Goal: Transaction & Acquisition: Purchase product/service

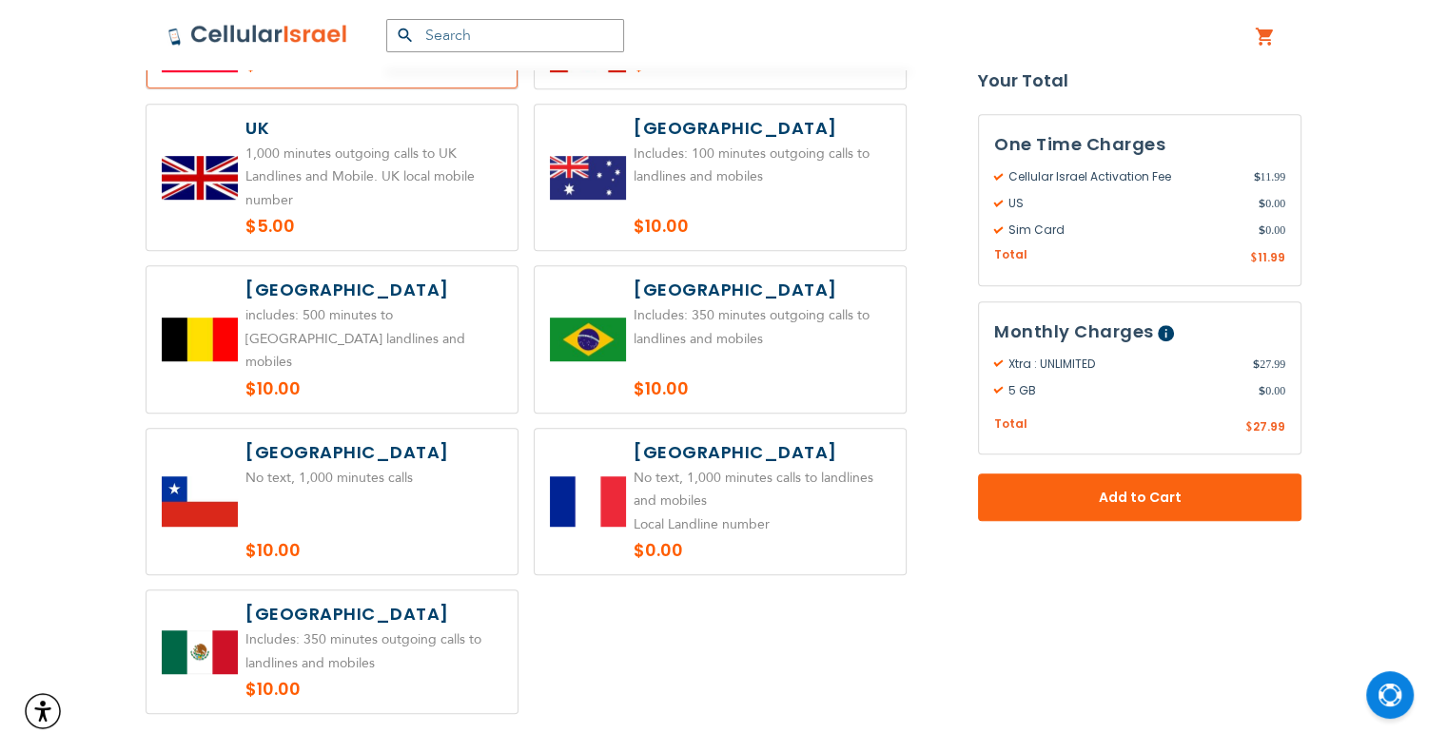
scroll to position [1712, 0]
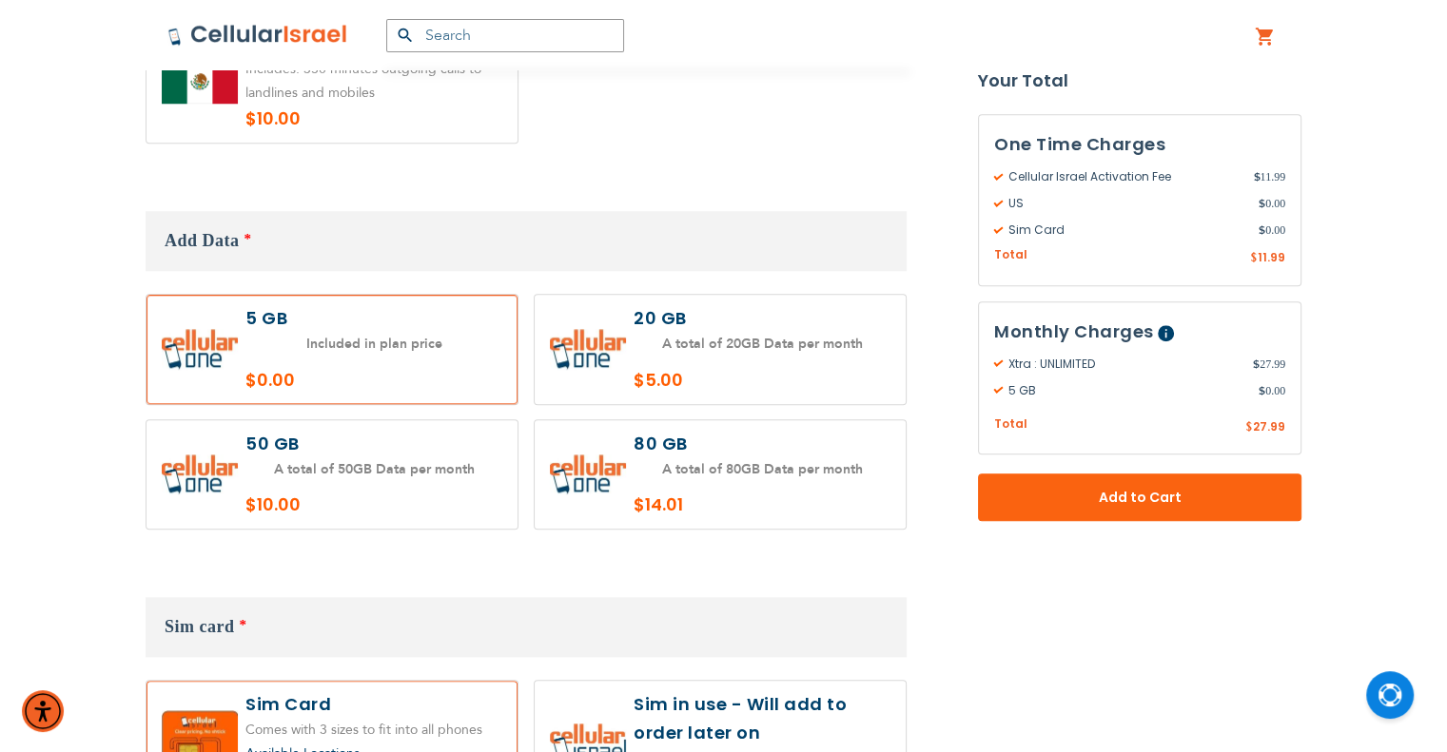
click at [378, 295] on label at bounding box center [331, 349] width 371 height 109
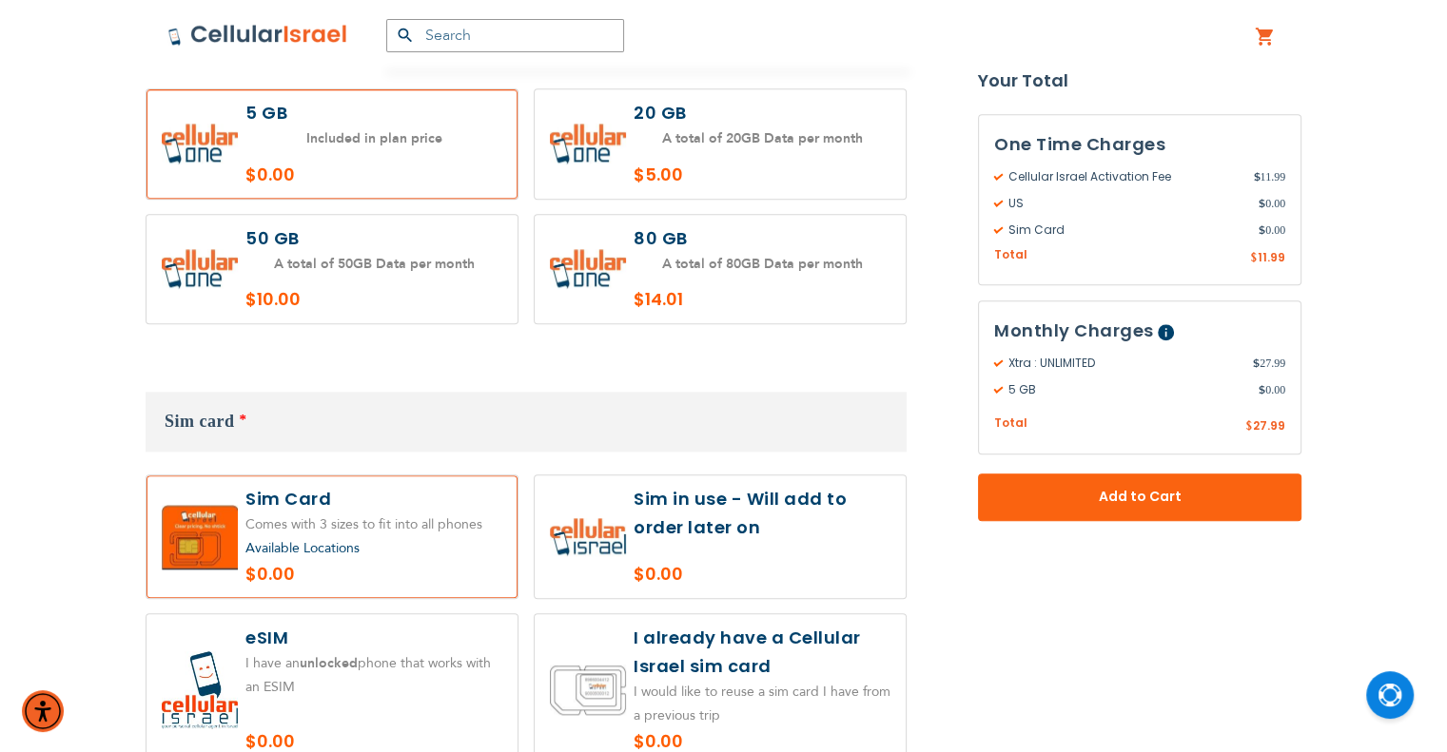
scroll to position [1998, 0]
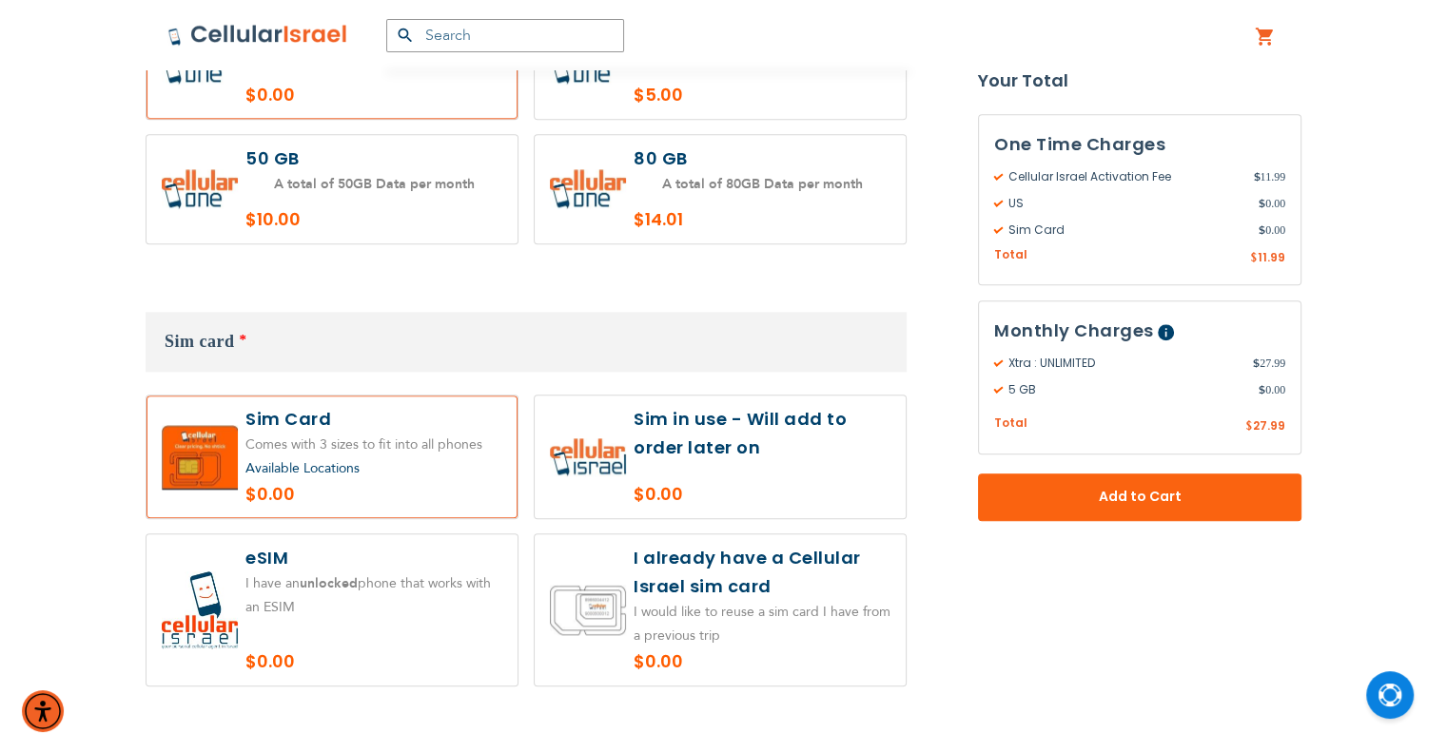
click at [297, 634] on label at bounding box center [331, 610] width 371 height 151
radio input "true"
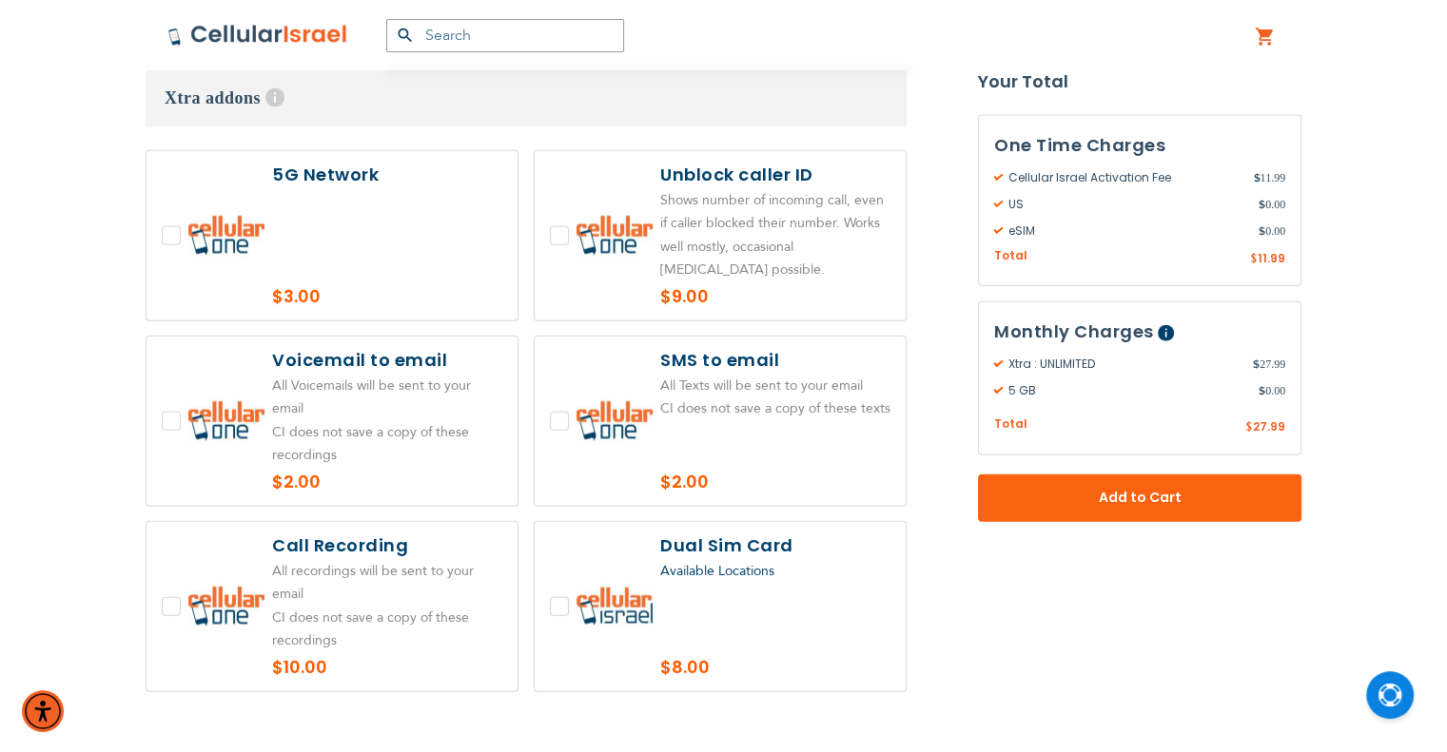
scroll to position [4281, 0]
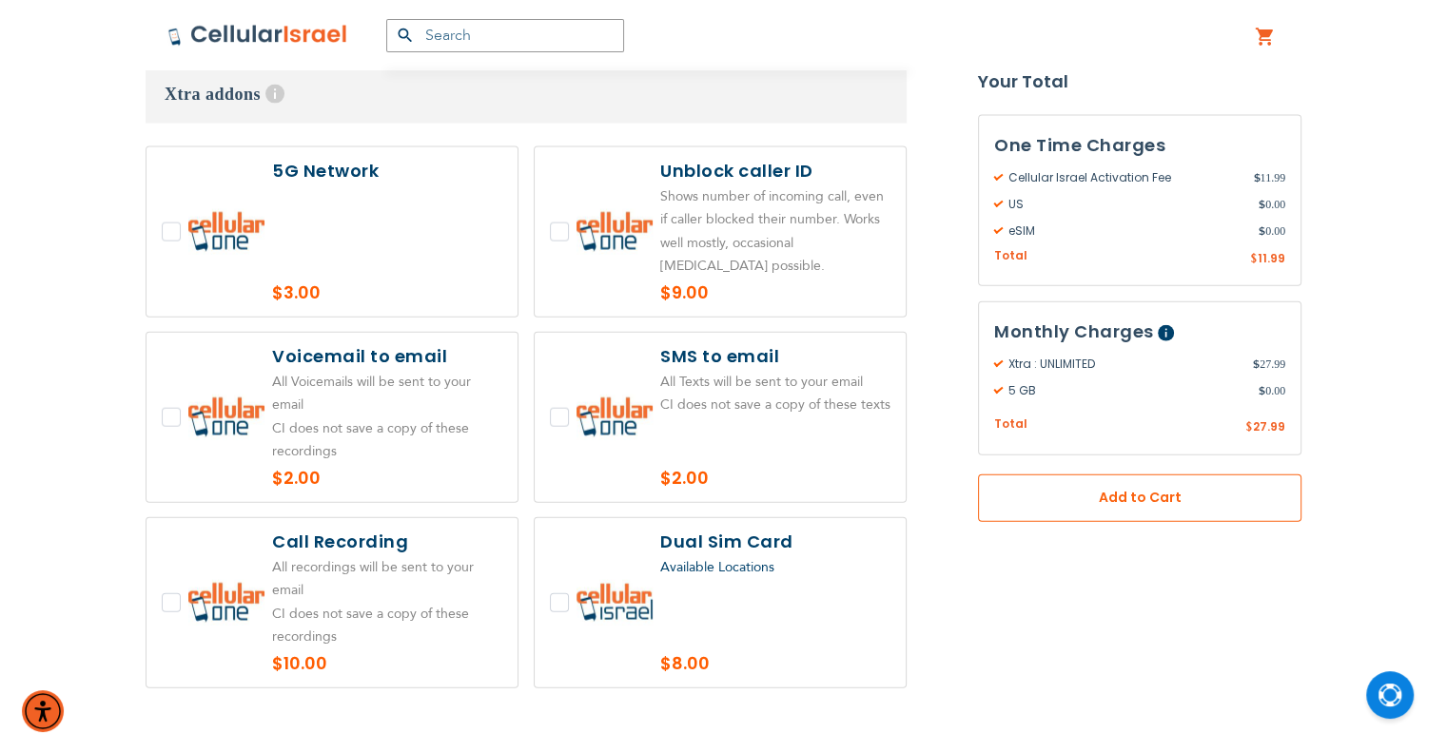
click at [1063, 504] on span "Add to Cart" at bounding box center [1140, 498] width 198 height 20
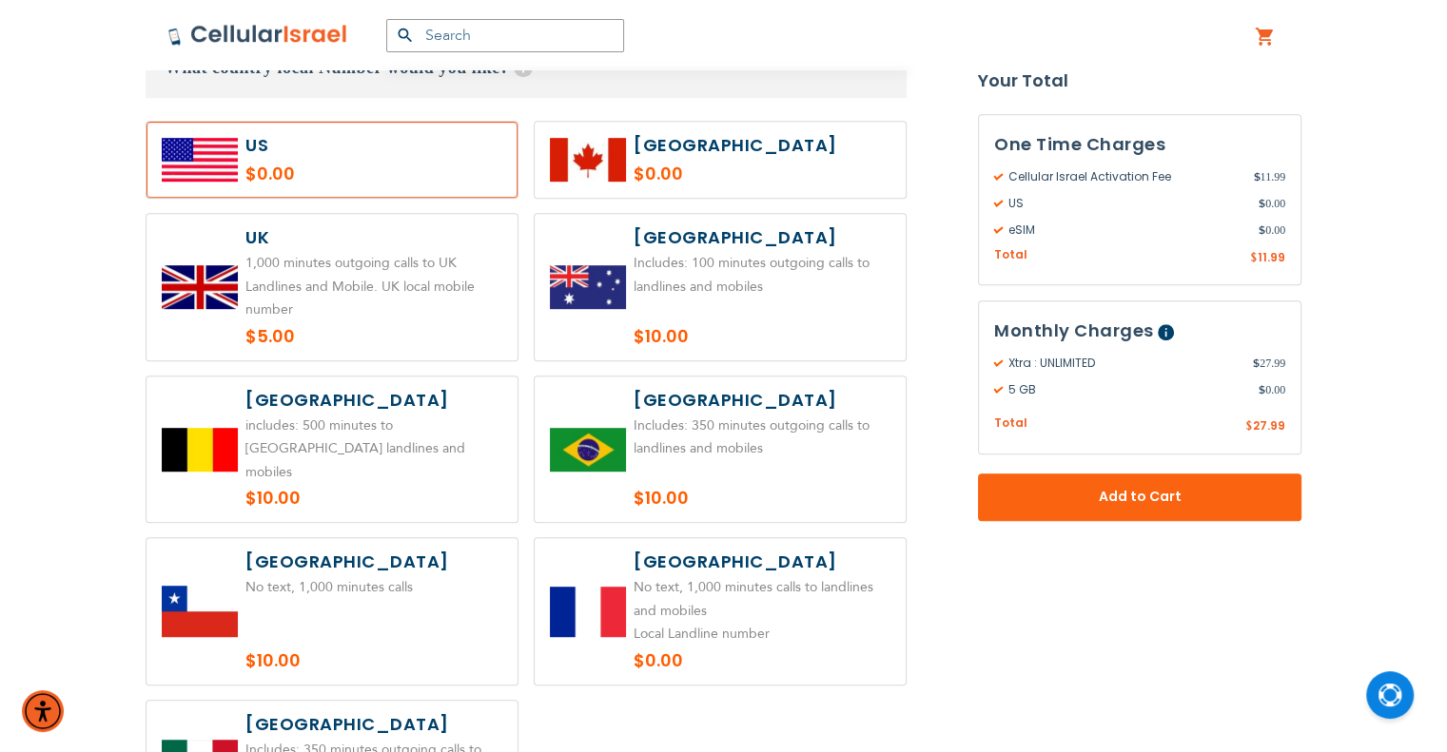
scroll to position [907, 0]
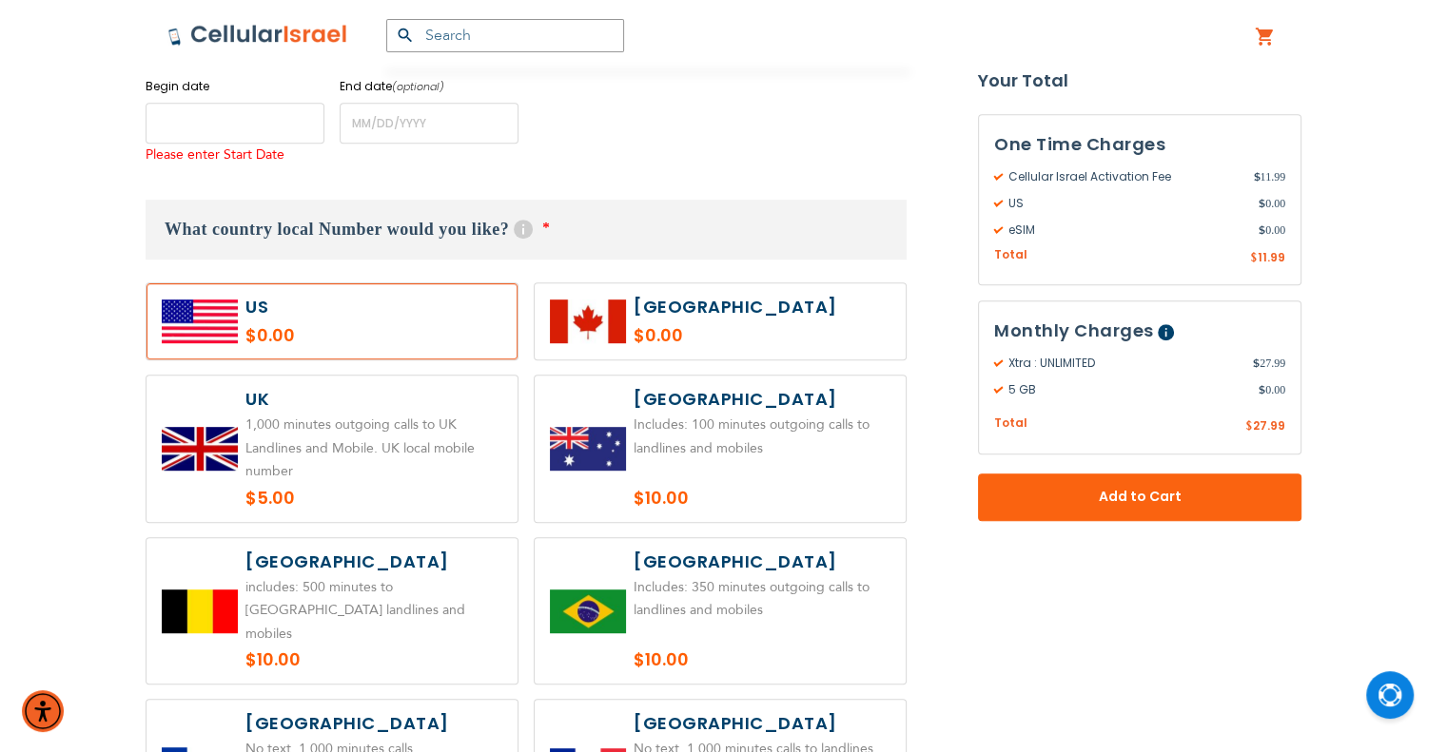
click at [187, 109] on input "name" at bounding box center [235, 123] width 179 height 41
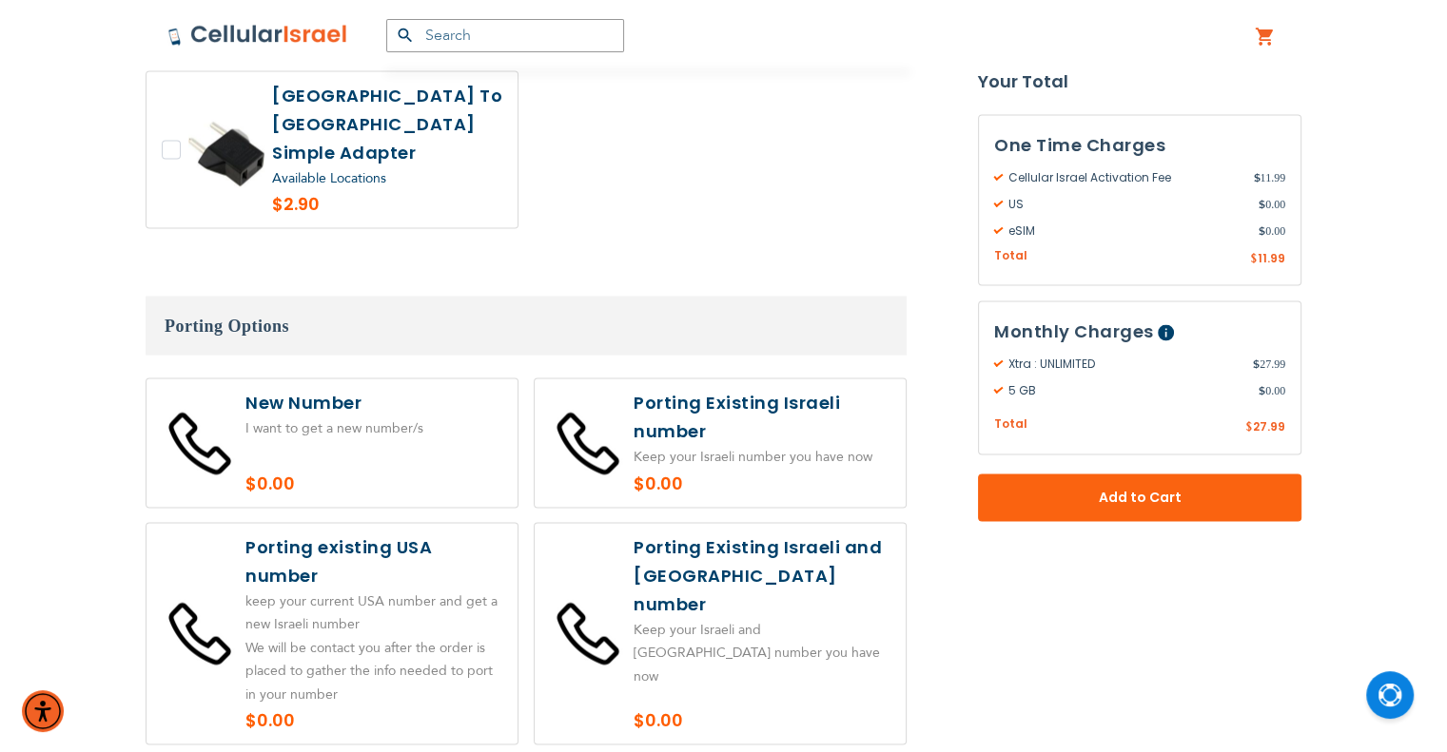
scroll to position [3571, 0]
click at [771, 378] on label at bounding box center [720, 442] width 371 height 128
radio input "true"
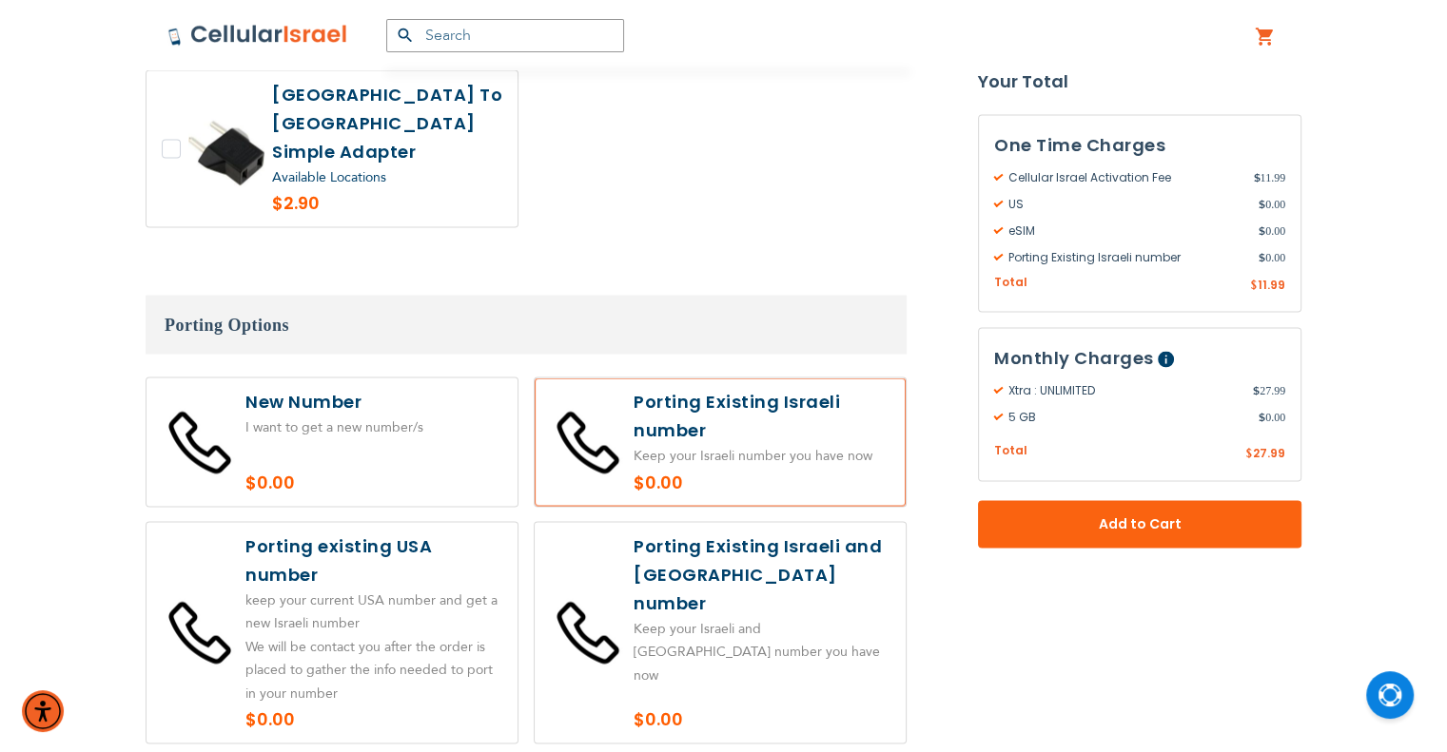
click at [416, 522] on label at bounding box center [331, 633] width 371 height 222
radio input "true"
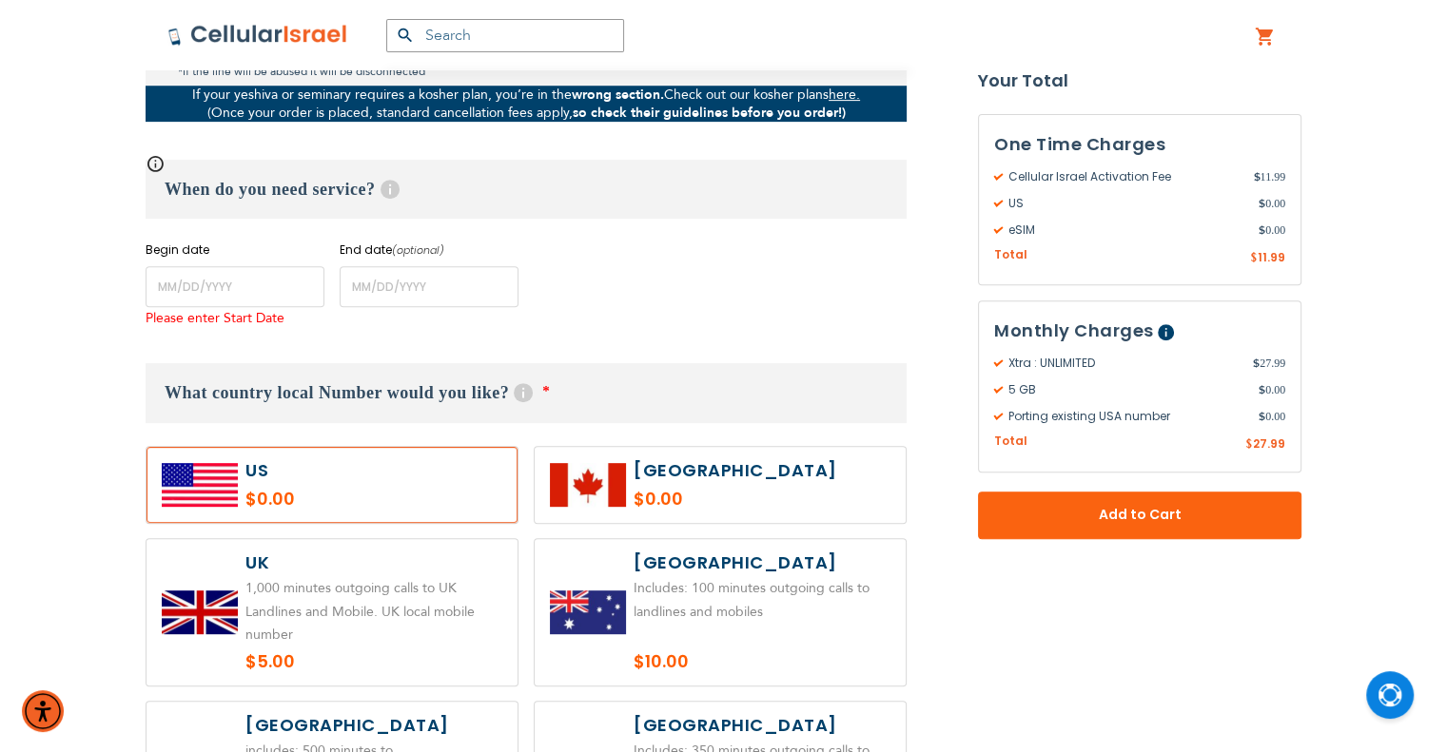
scroll to position [717, 0]
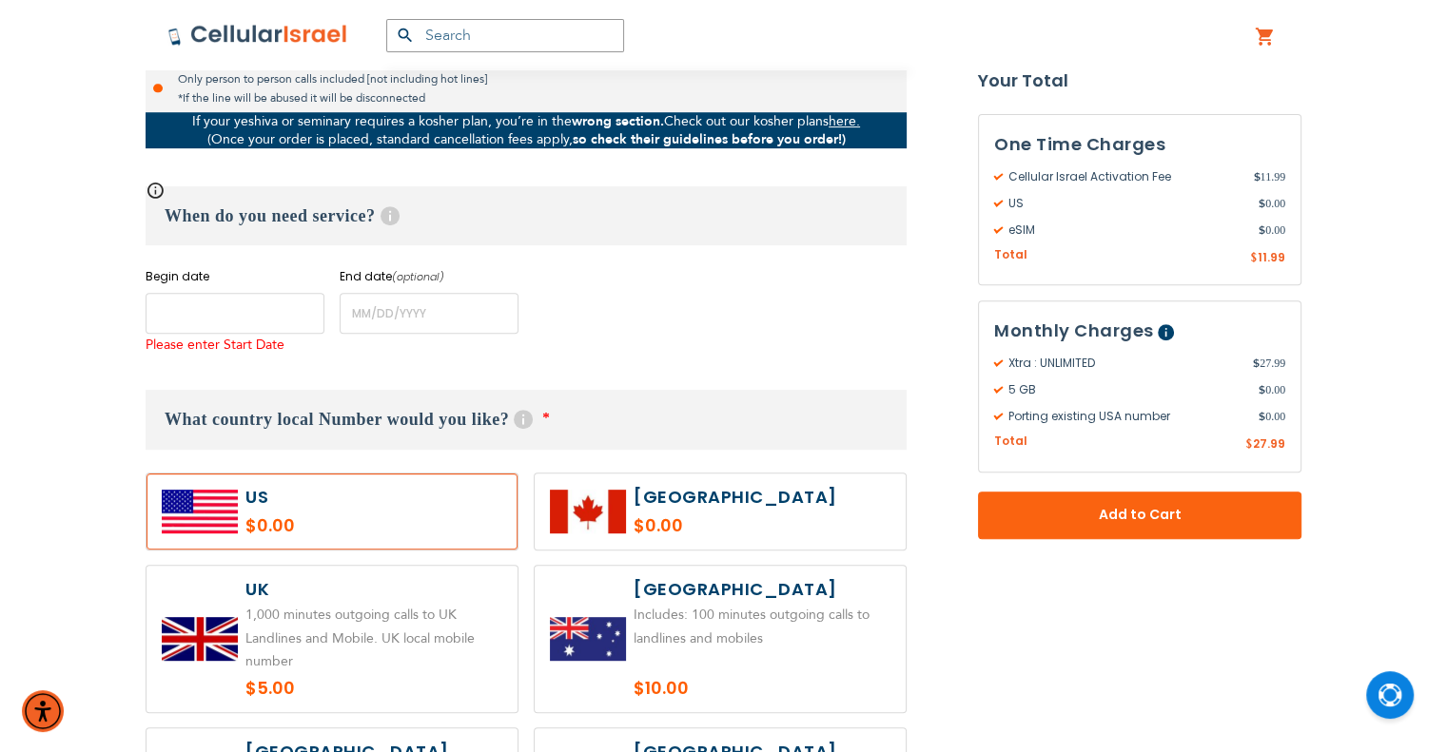
click at [193, 304] on input "name" at bounding box center [235, 313] width 179 height 41
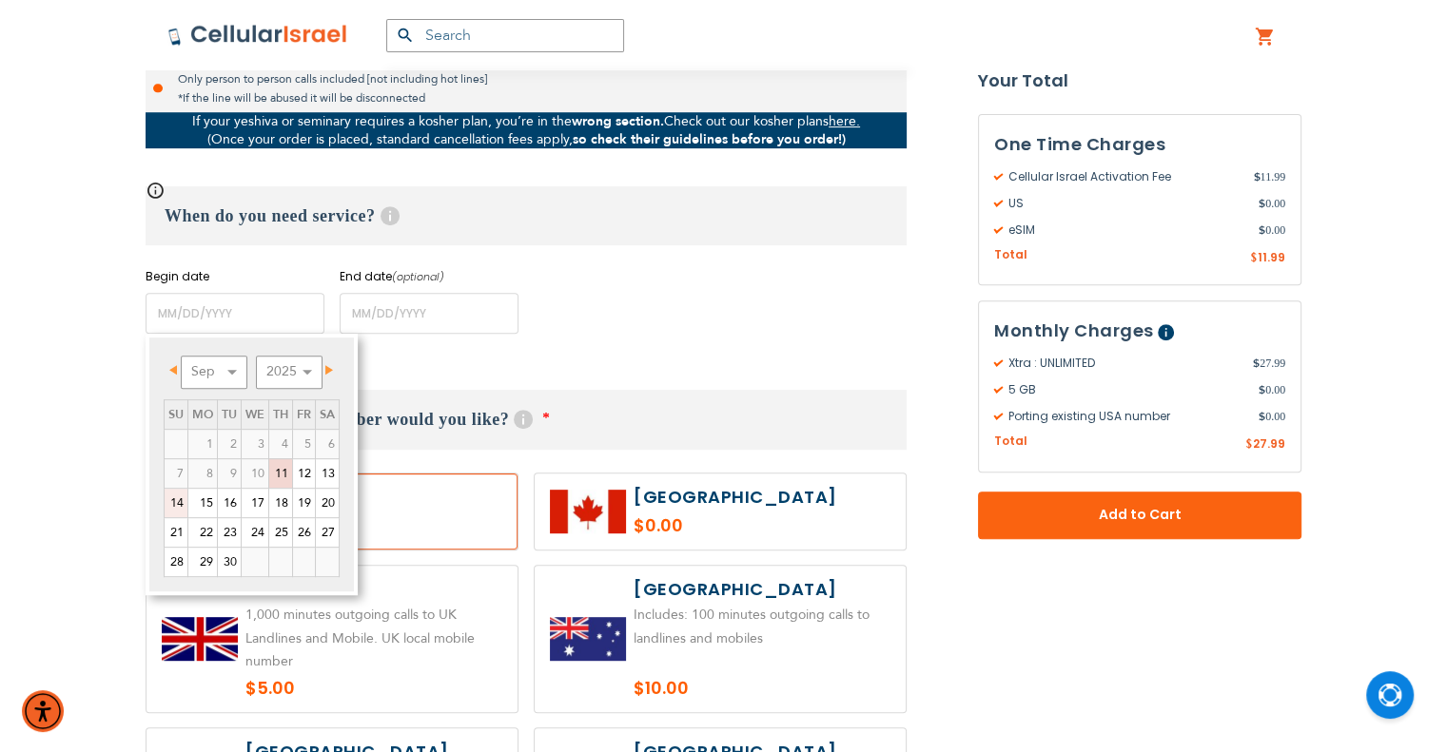
drag, startPoint x: 179, startPoint y: 497, endPoint x: 683, endPoint y: 460, distance: 505.4
click at [179, 497] on link "14" at bounding box center [176, 503] width 23 height 29
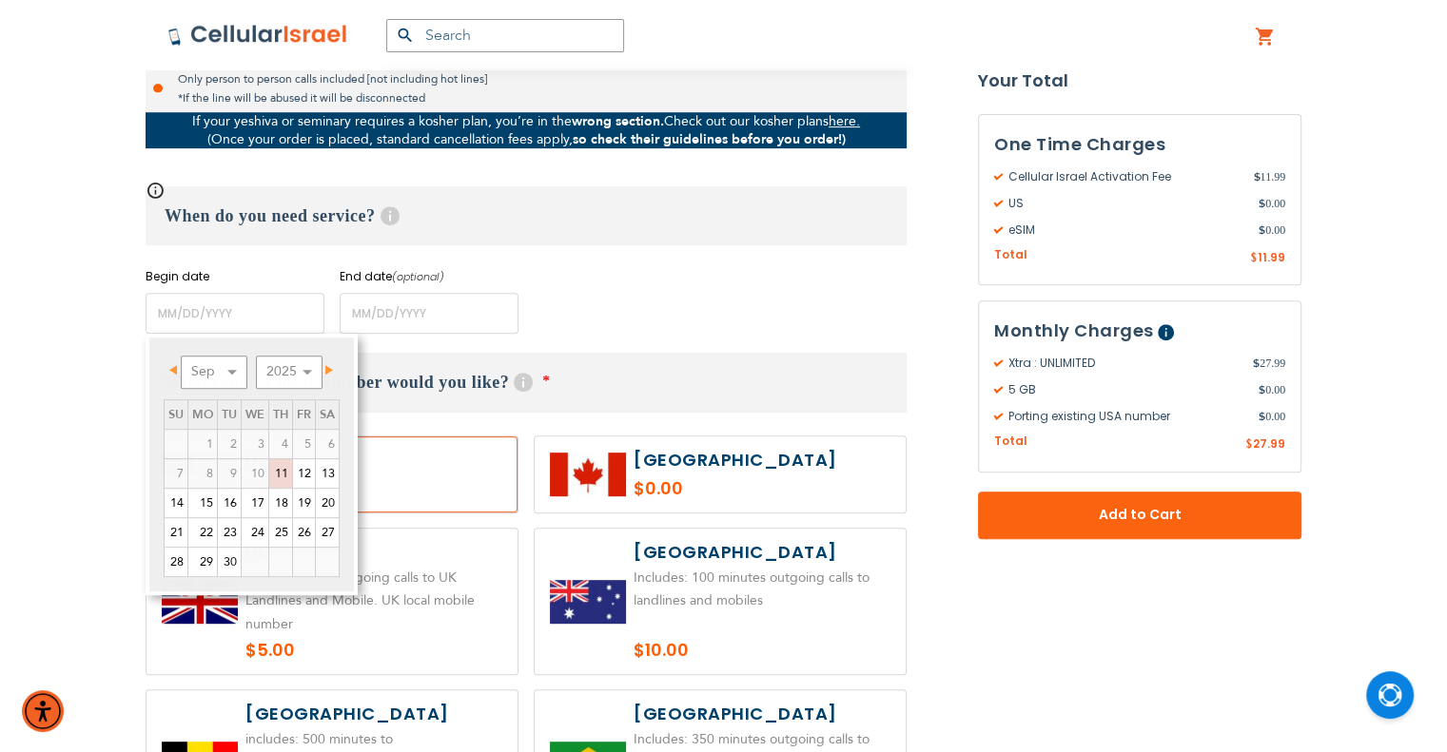
type input "[DATE]"
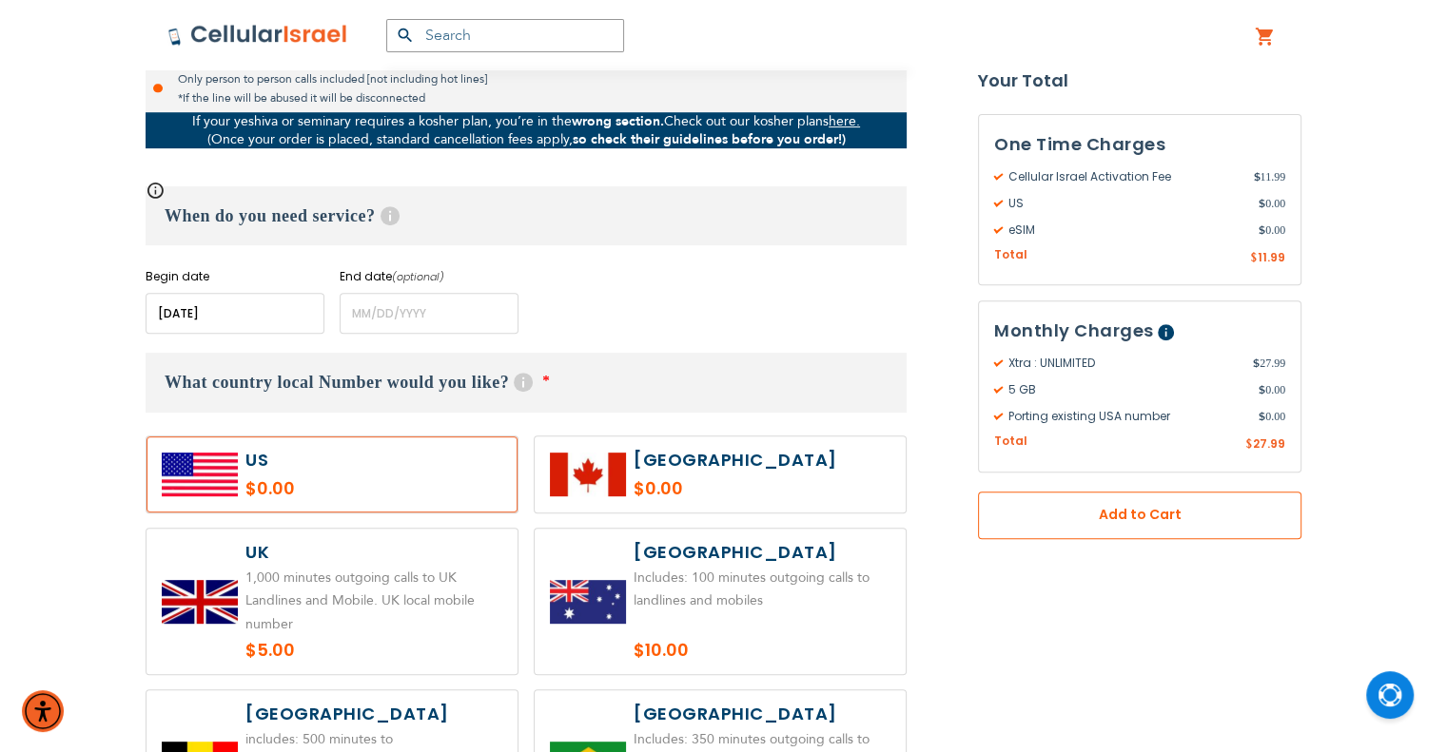
click at [1271, 532] on button "Add to Cart" at bounding box center [1139, 516] width 323 height 48
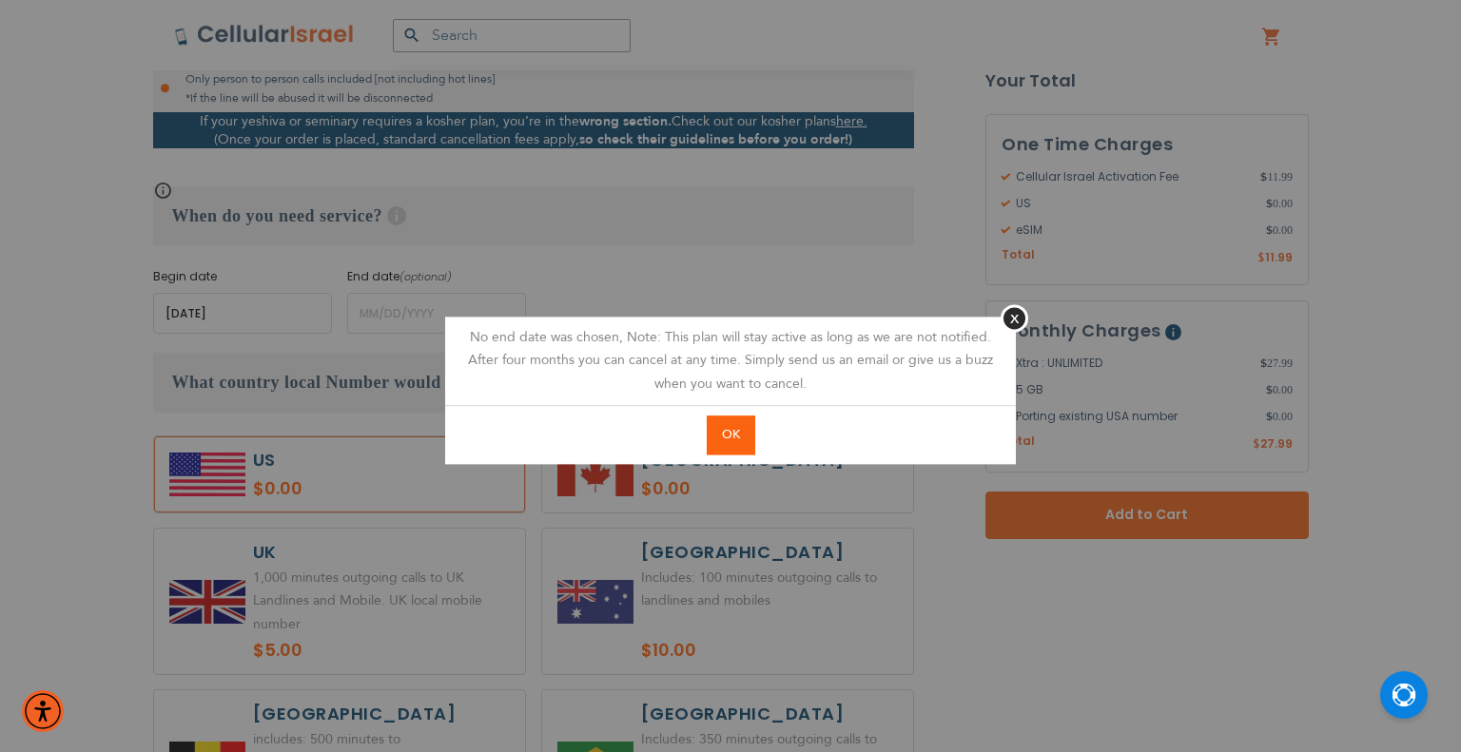
click at [727, 435] on span "OK" at bounding box center [731, 434] width 18 height 17
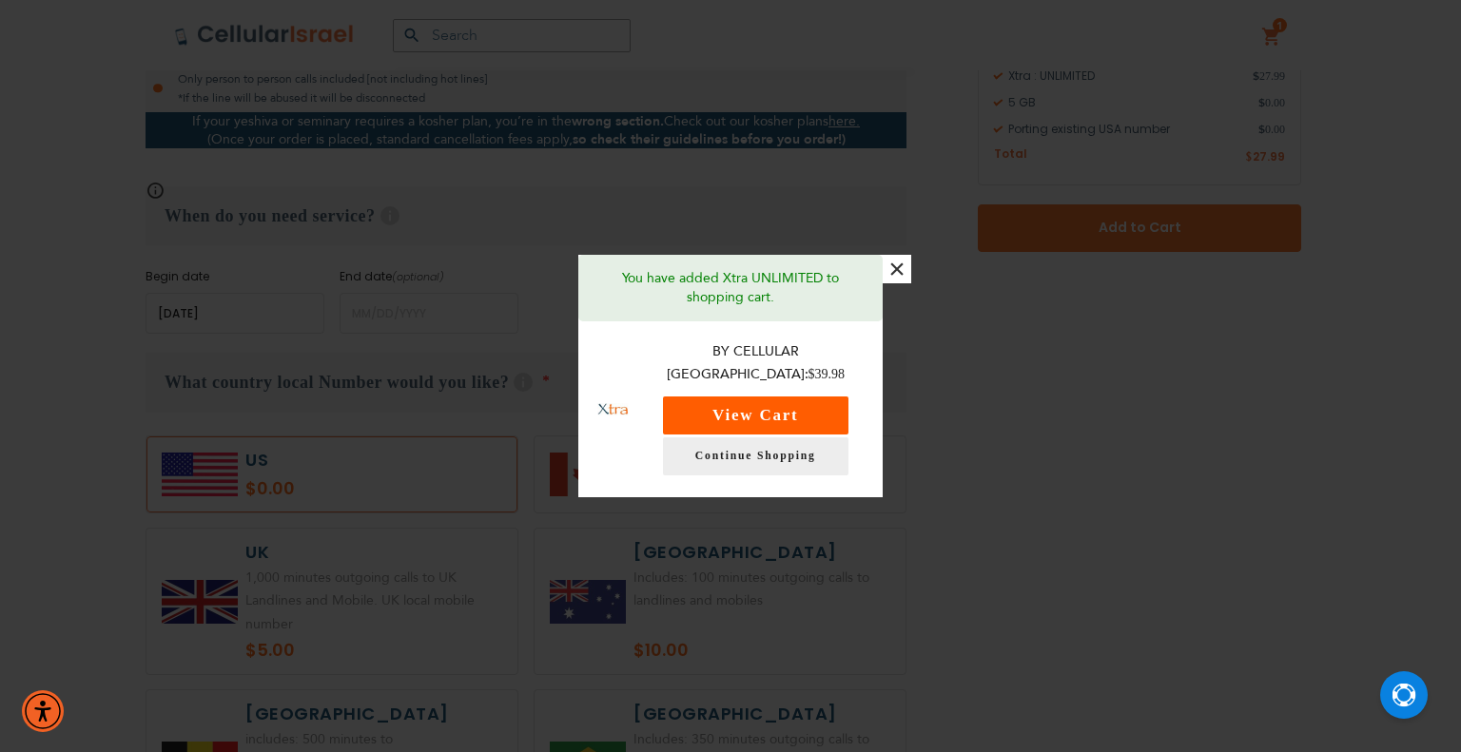
click at [817, 414] on button "View Cart" at bounding box center [755, 416] width 185 height 38
